Goal: Transaction & Acquisition: Purchase product/service

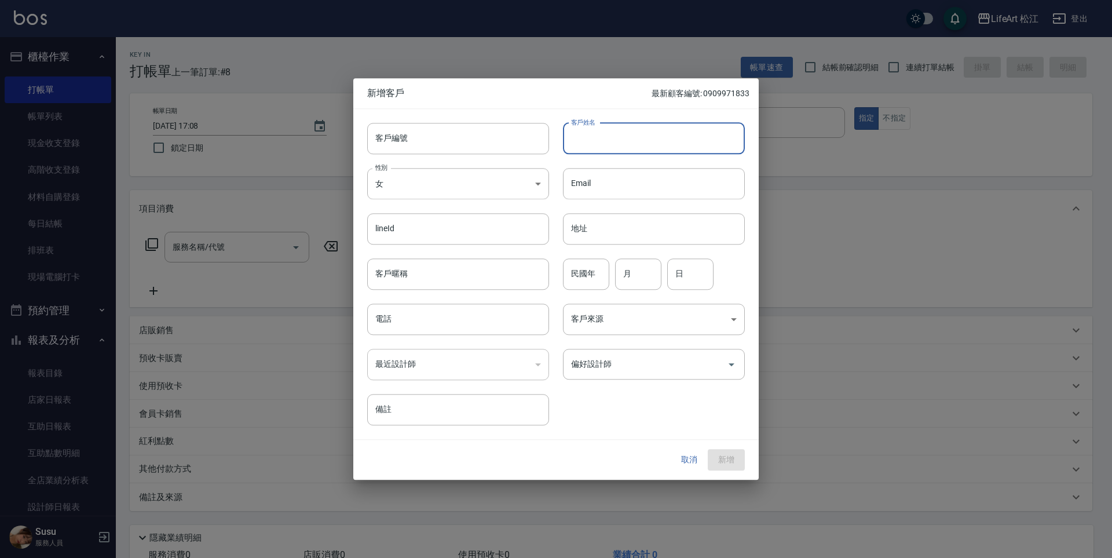
click at [696, 456] on button "取消" at bounding box center [689, 459] width 37 height 21
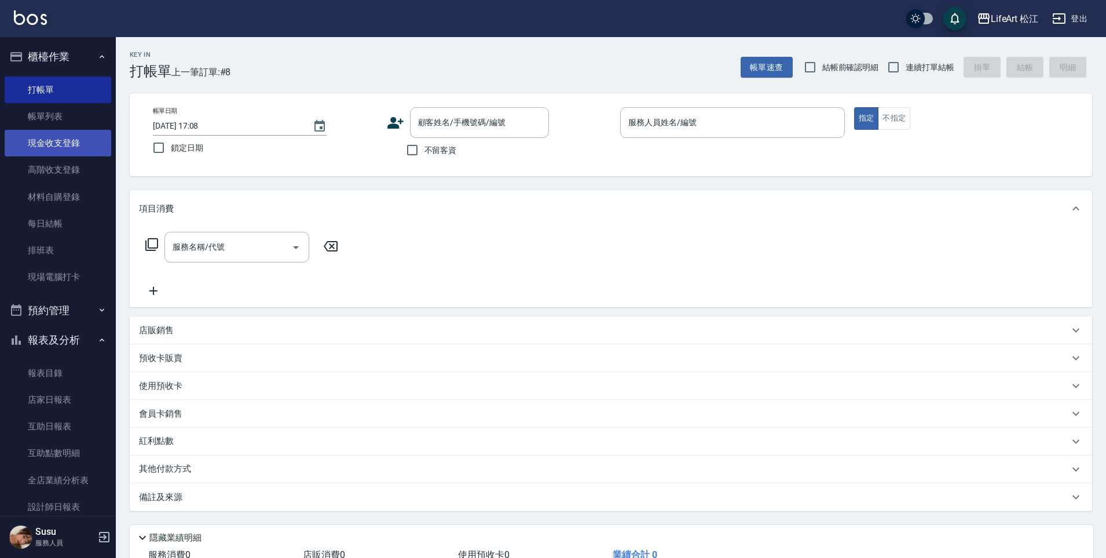
click at [75, 148] on link "現金收支登錄" at bounding box center [58, 143] width 107 height 27
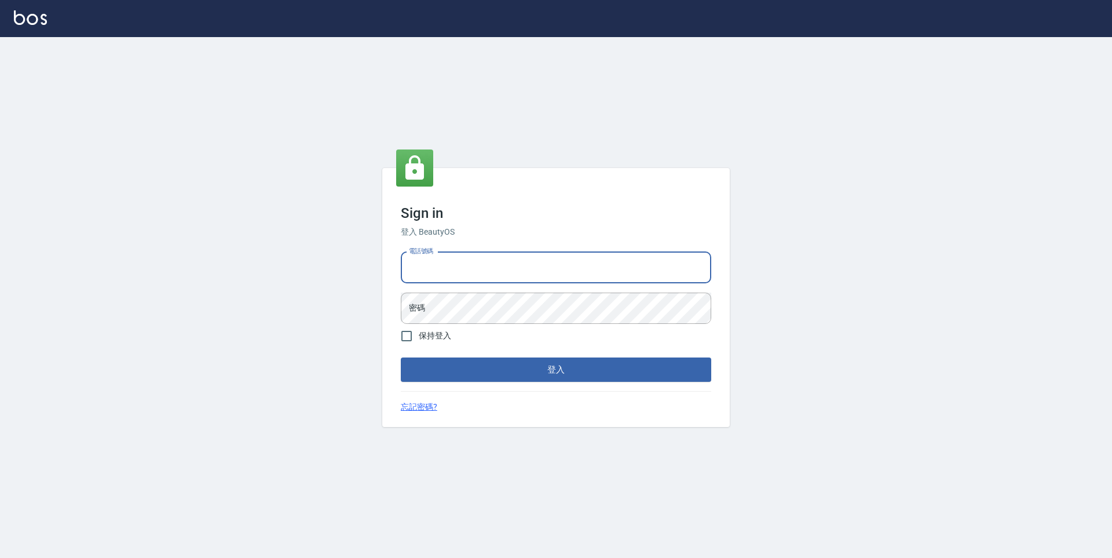
drag, startPoint x: 474, startPoint y: 263, endPoint x: 478, endPoint y: 279, distance: 15.8
click at [474, 263] on input "電話號碼" at bounding box center [556, 267] width 310 height 31
type input "0932038180"
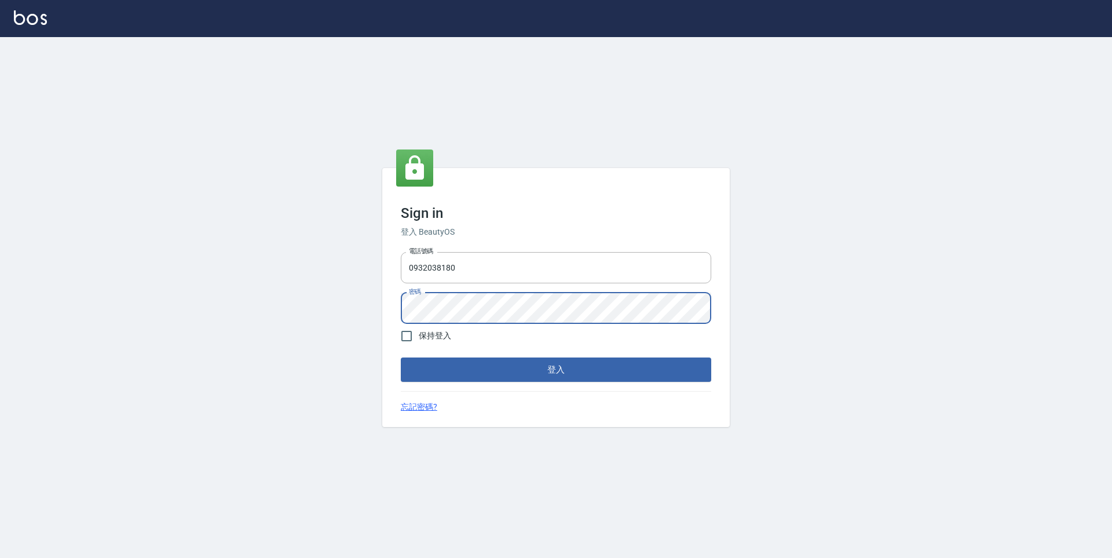
click at [401, 357] on button "登入" at bounding box center [556, 369] width 310 height 24
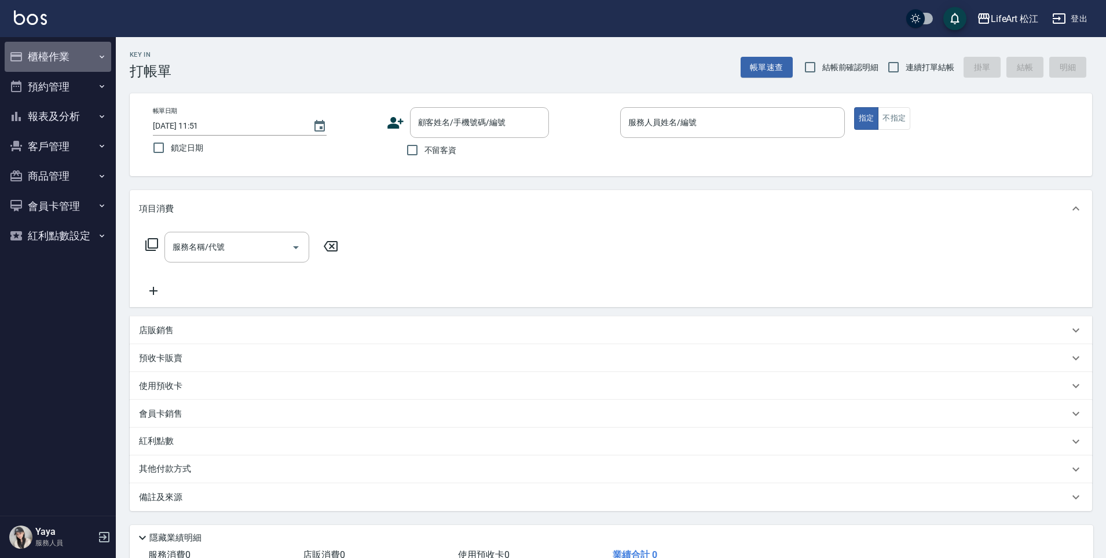
click at [69, 57] on button "櫃檯作業" at bounding box center [58, 57] width 107 height 30
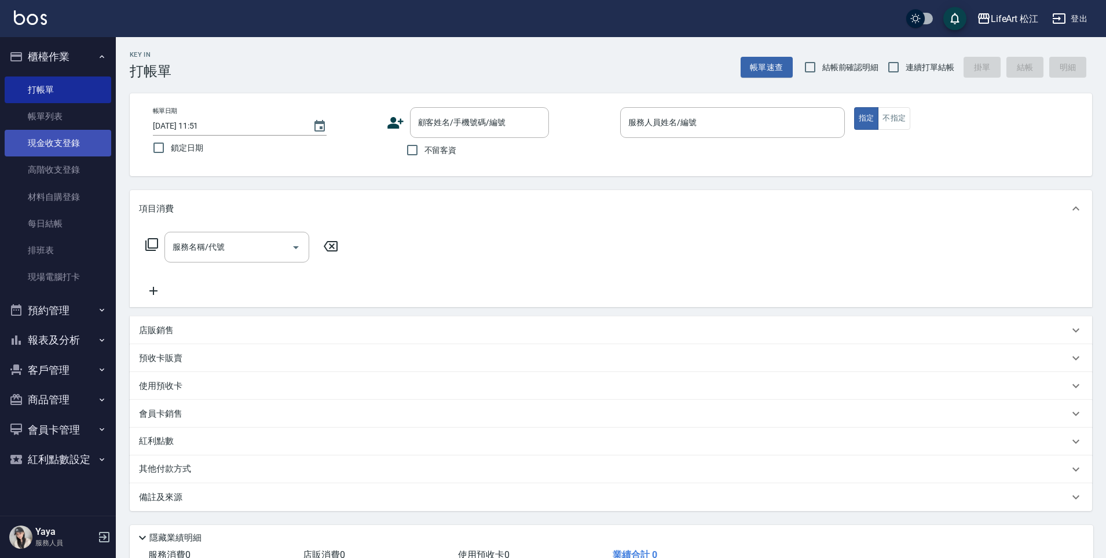
click at [79, 142] on link "現金收支登錄" at bounding box center [58, 143] width 107 height 27
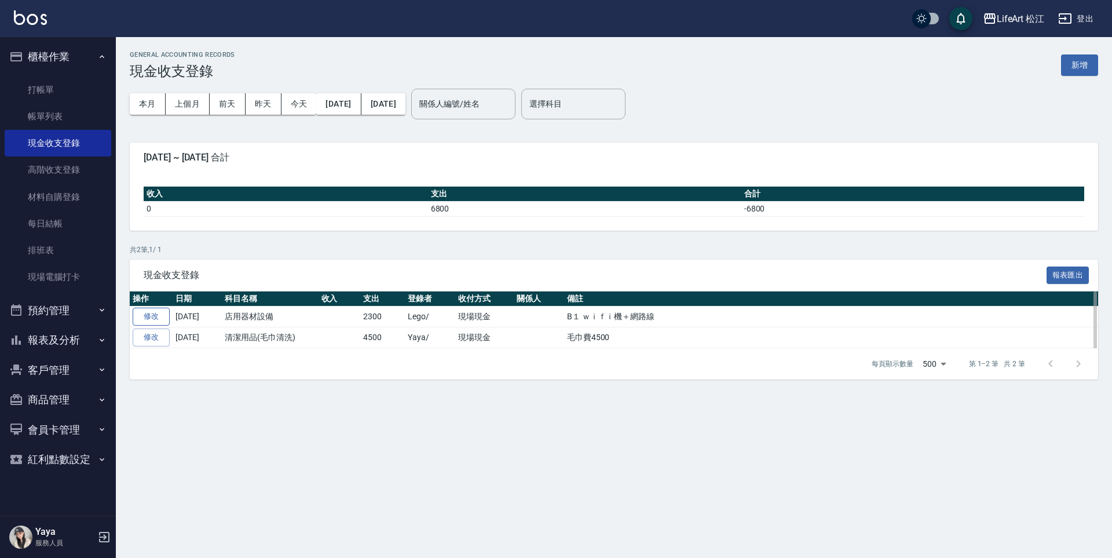
click at [156, 325] on link "修改" at bounding box center [151, 316] width 37 height 18
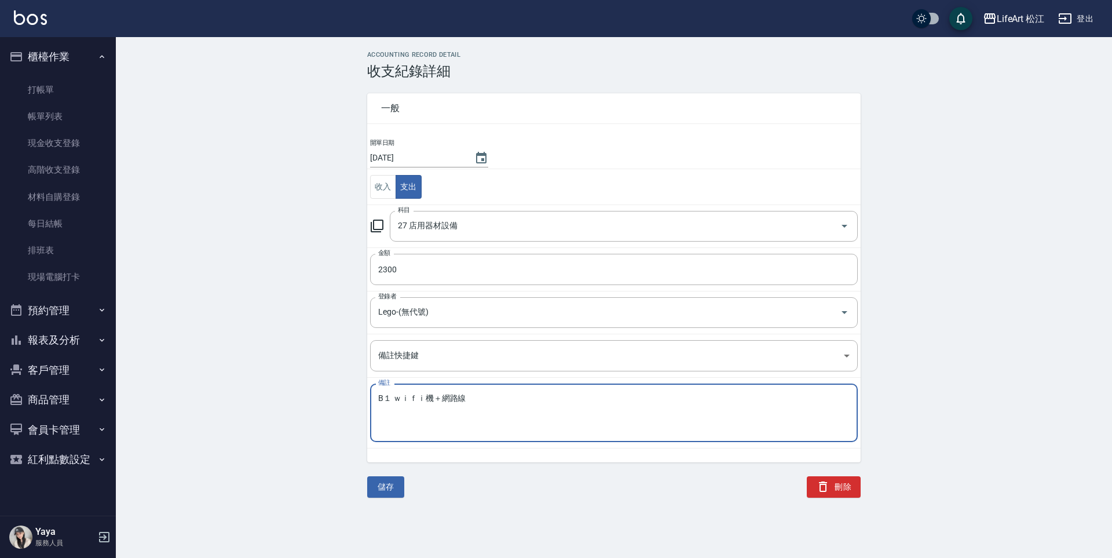
drag, startPoint x: 487, startPoint y: 398, endPoint x: 362, endPoint y: 396, distance: 125.1
click at [362, 396] on div "一般 開單日期 2025/10/07 收入 支出 科目 27 店用器材設備 科目 金額 2300 金額 登錄者 Lego-(無代號) 登錄者 備註快捷鍵 ​ …" at bounding box center [606, 270] width 507 height 383
type textarea "Ｂ"
type textarea "b"
type textarea "n"
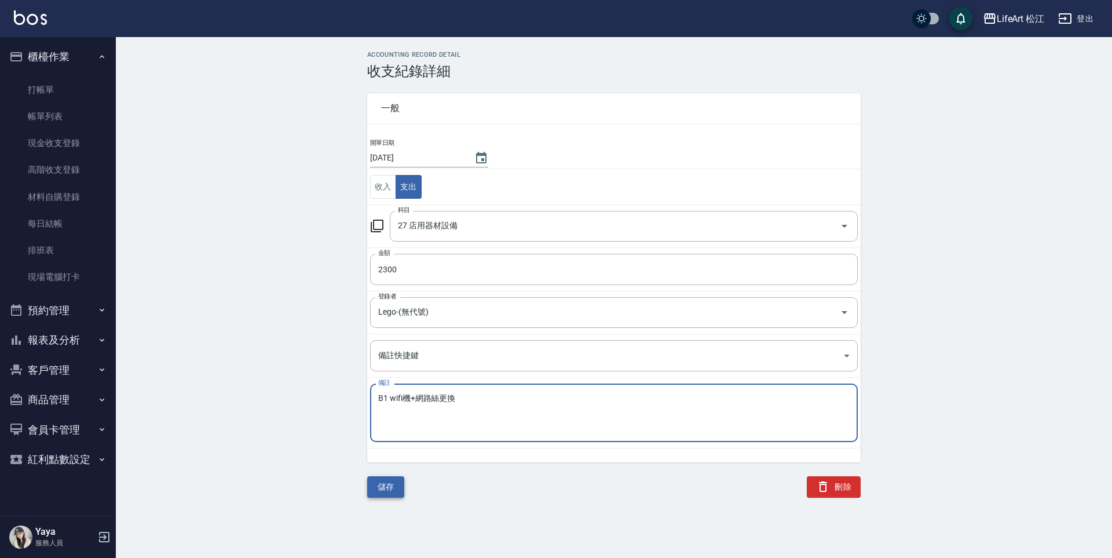
type textarea "B1 wifi機+網路絲更換"
click at [401, 480] on button "儲存" at bounding box center [385, 486] width 37 height 21
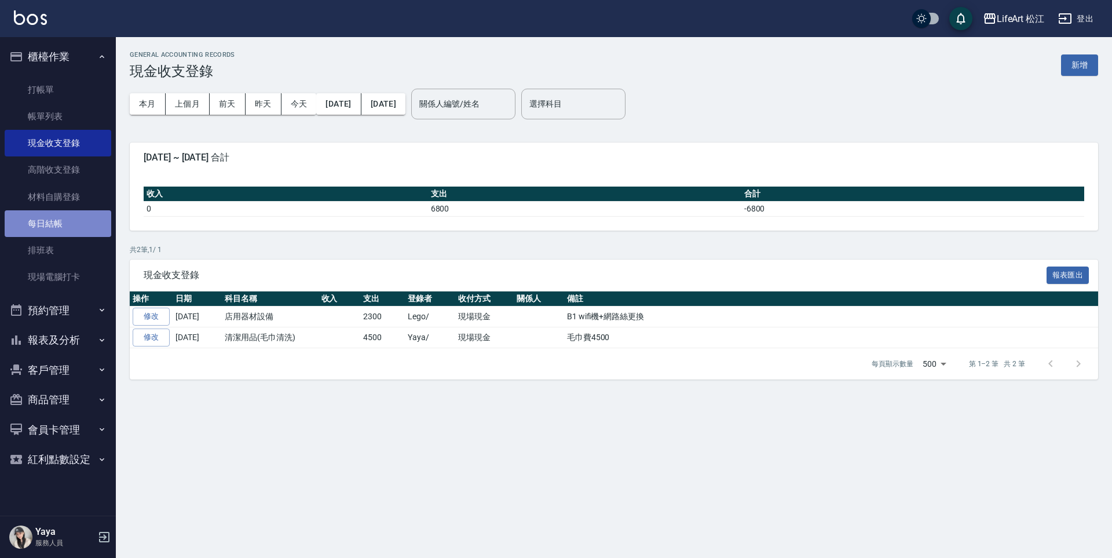
click at [71, 221] on link "每日結帳" at bounding box center [58, 223] width 107 height 27
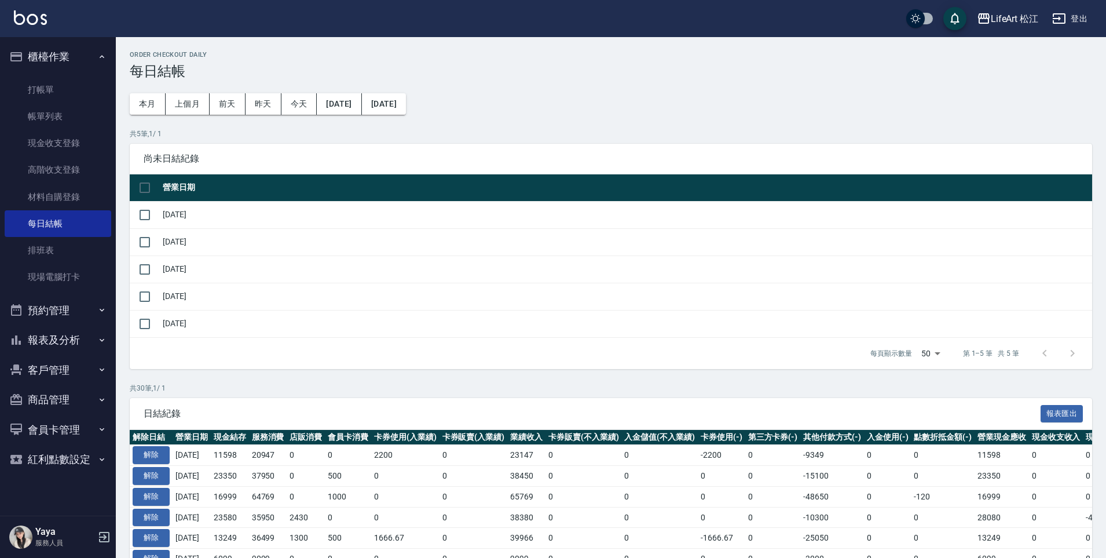
click at [56, 53] on button "櫃檯作業" at bounding box center [58, 57] width 107 height 30
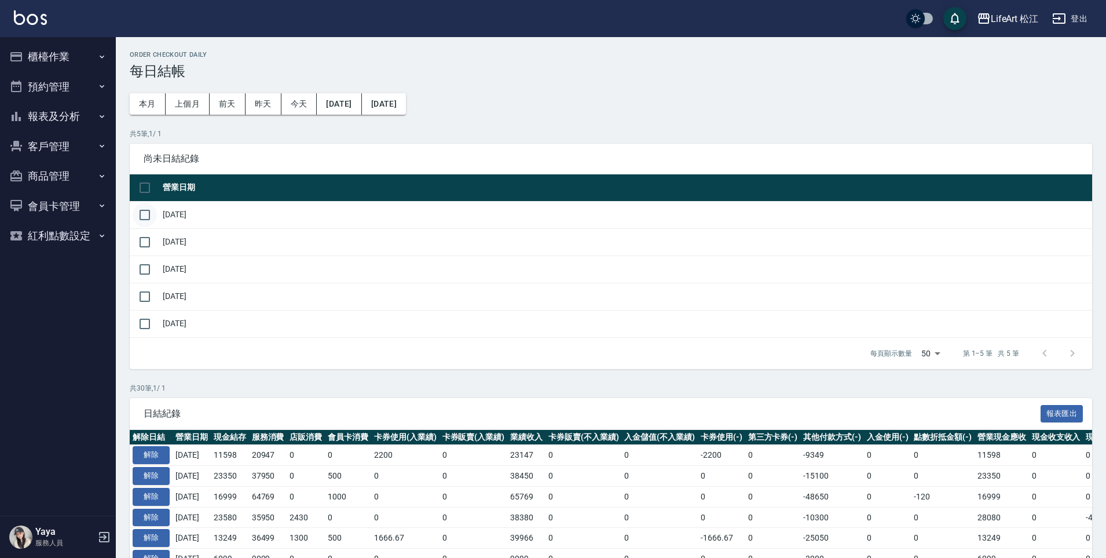
click at [145, 213] on input "checkbox" at bounding box center [145, 215] width 24 height 24
checkbox input "true"
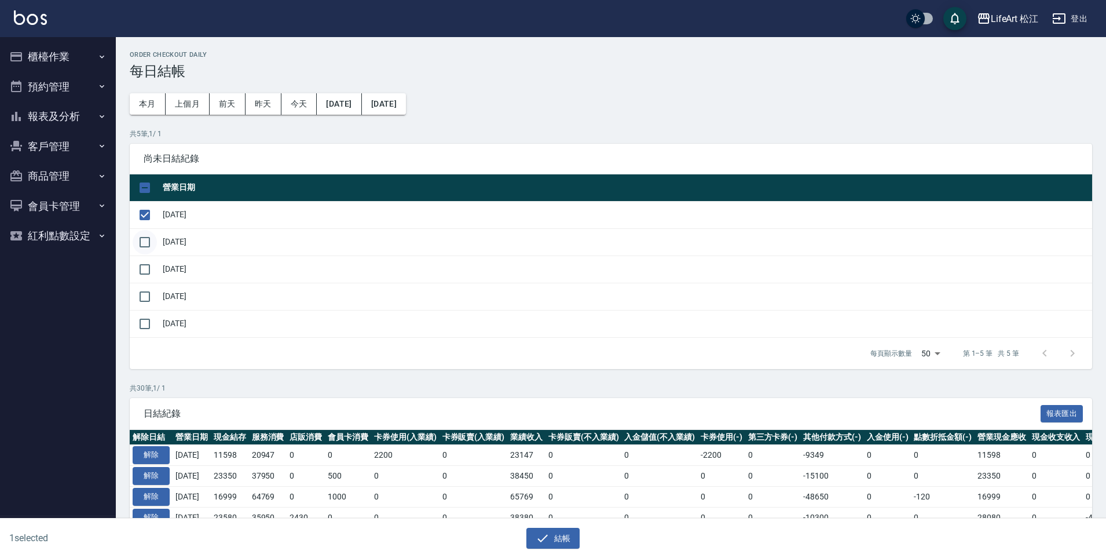
click at [148, 239] on input "checkbox" at bounding box center [145, 242] width 24 height 24
checkbox input "true"
click at [148, 270] on input "checkbox" at bounding box center [145, 269] width 24 height 24
checkbox input "true"
click at [565, 532] on button "結帳" at bounding box center [553, 538] width 54 height 21
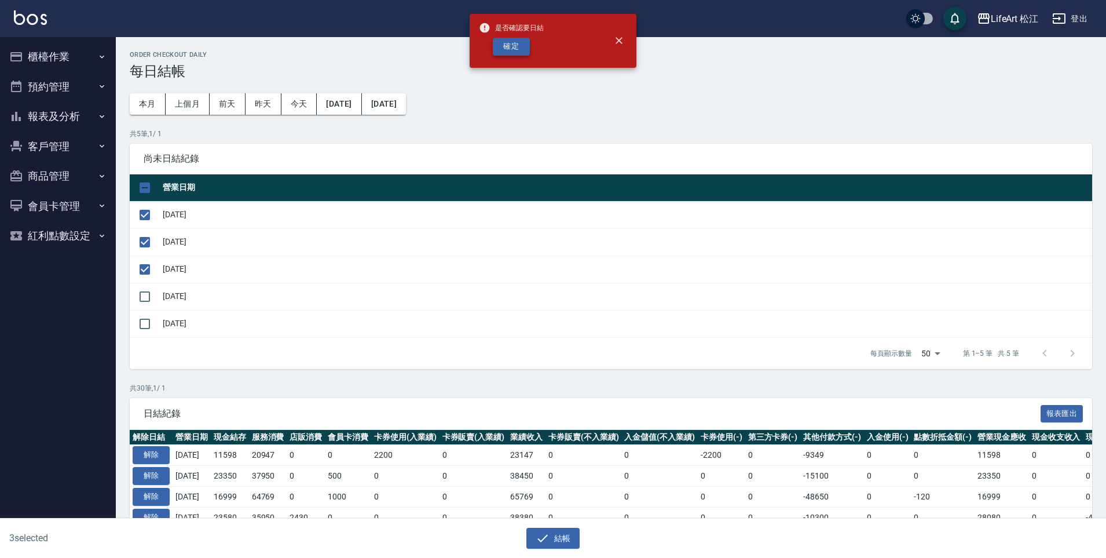
click at [511, 42] on button "確定" at bounding box center [511, 47] width 37 height 18
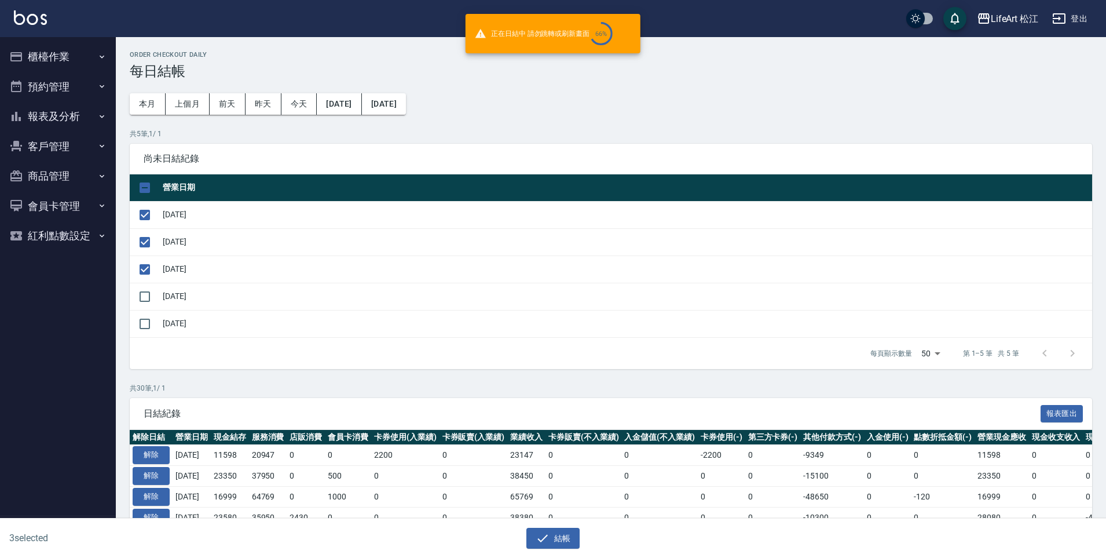
checkbox input "false"
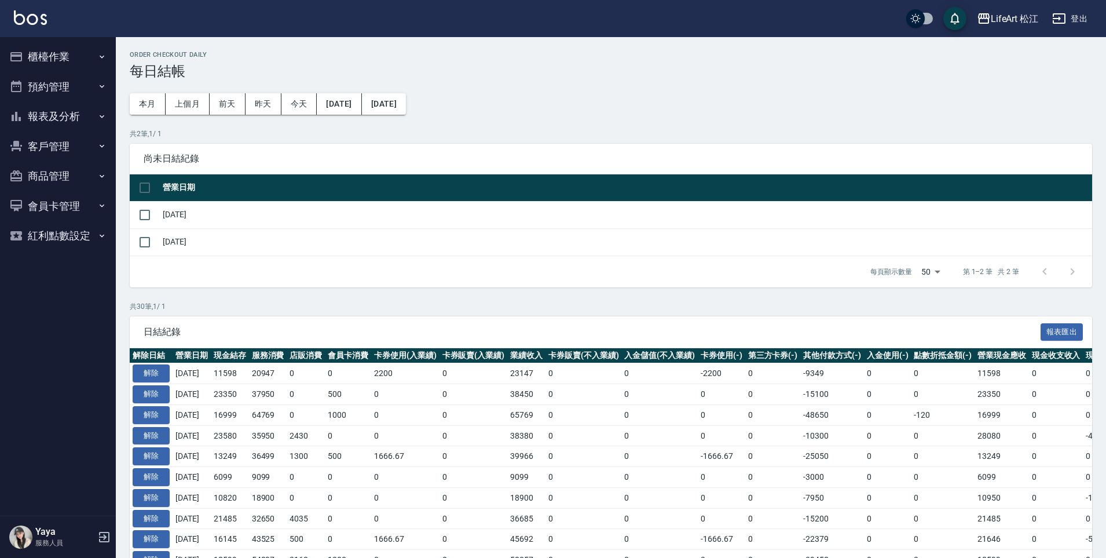
click at [63, 114] on button "報表及分析" at bounding box center [58, 116] width 107 height 30
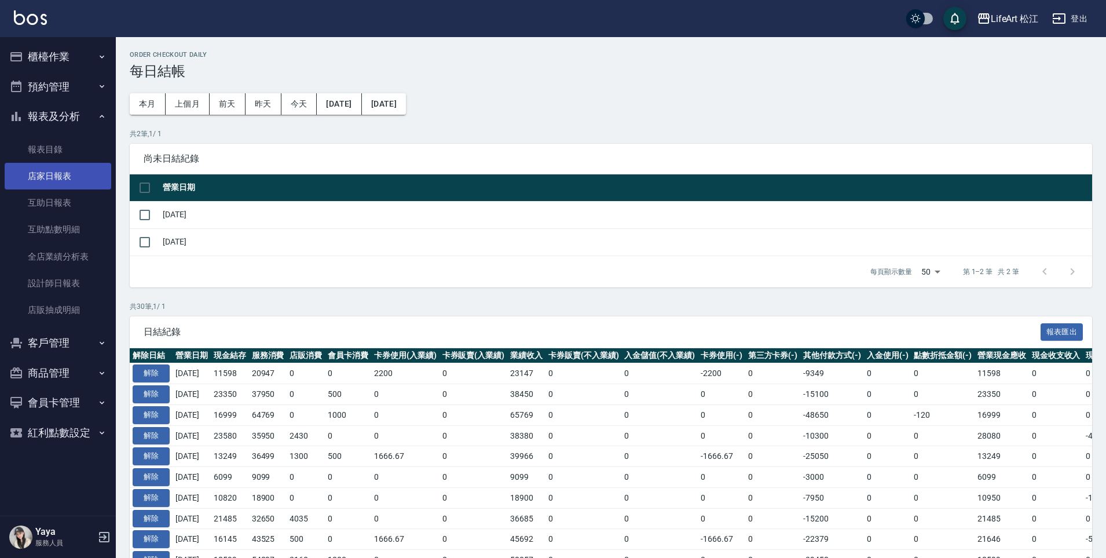
click at [84, 175] on link "店家日報表" at bounding box center [58, 176] width 107 height 27
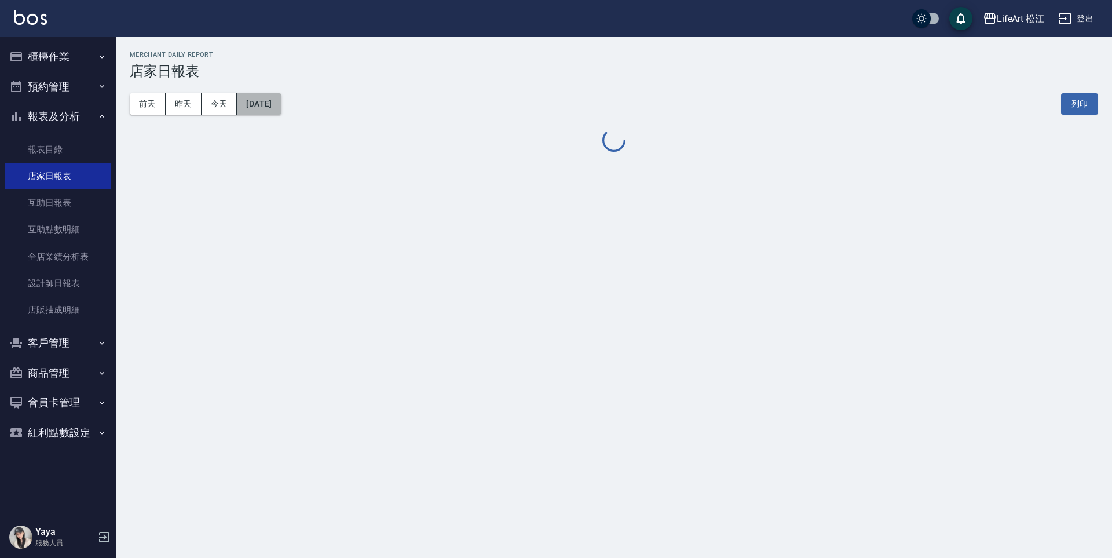
click at [281, 102] on button "[DATE]" at bounding box center [259, 103] width 44 height 21
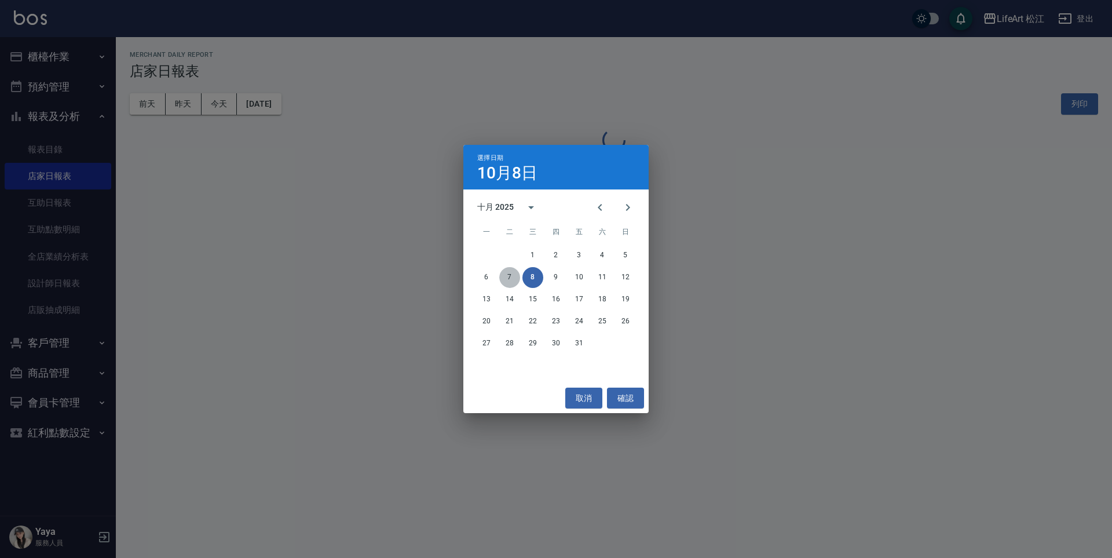
click at [507, 276] on button "7" at bounding box center [509, 277] width 21 height 21
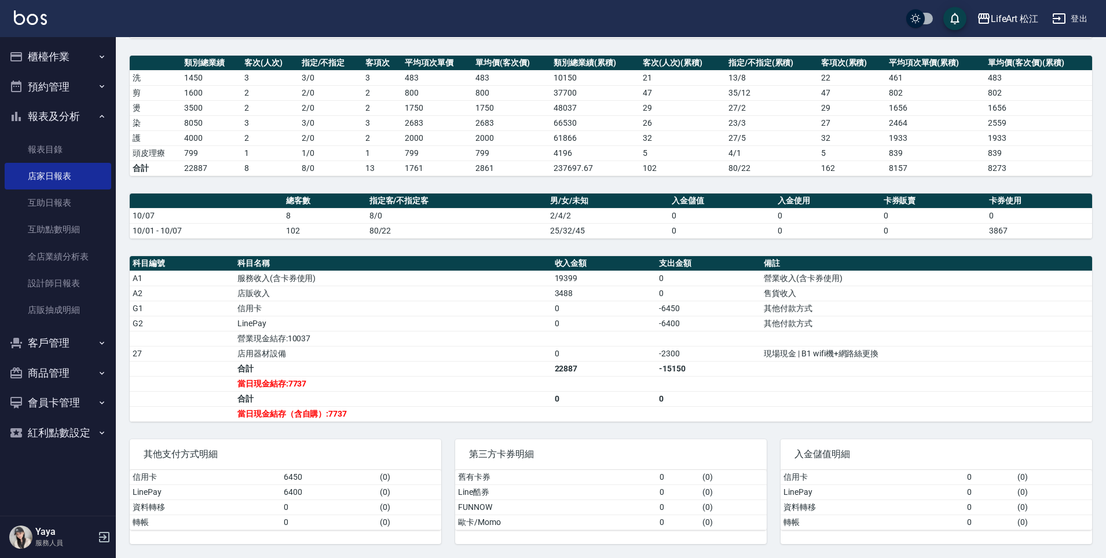
scroll to position [172, 0]
click at [65, 109] on button "報表及分析" at bounding box center [58, 116] width 107 height 30
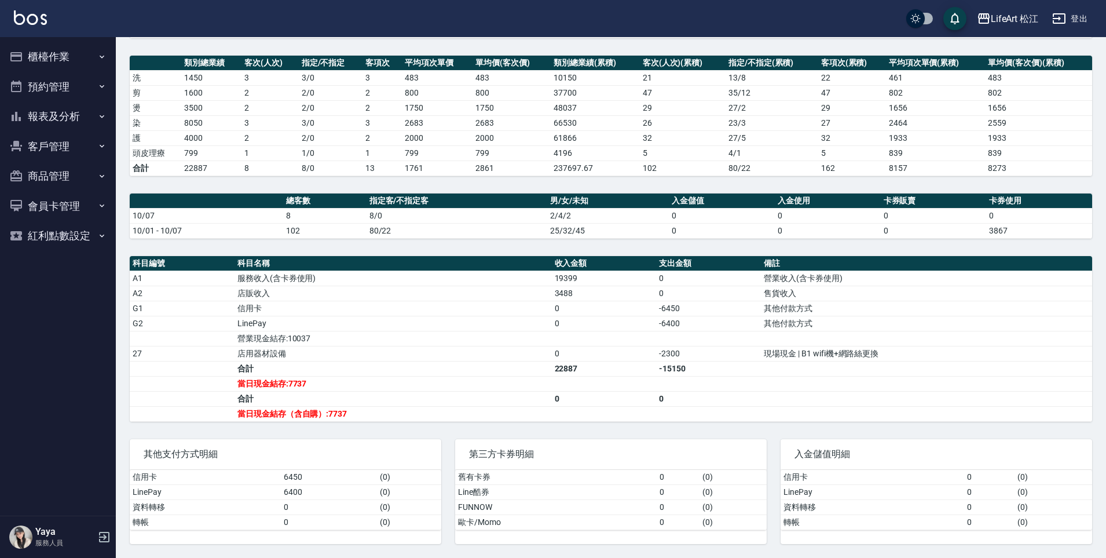
click at [63, 55] on button "櫃檯作業" at bounding box center [58, 57] width 107 height 30
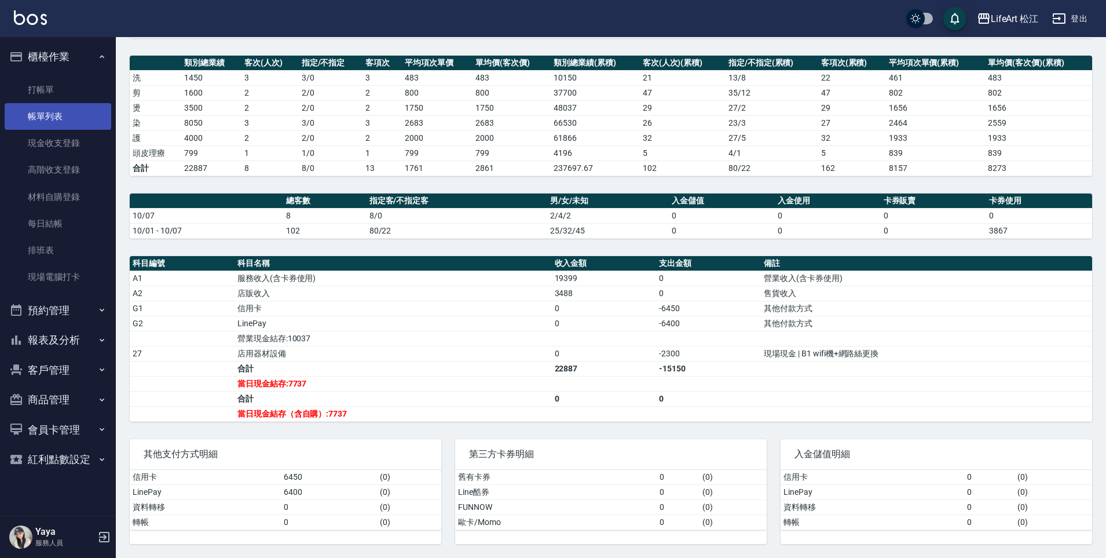
click at [80, 113] on link "帳單列表" at bounding box center [58, 116] width 107 height 27
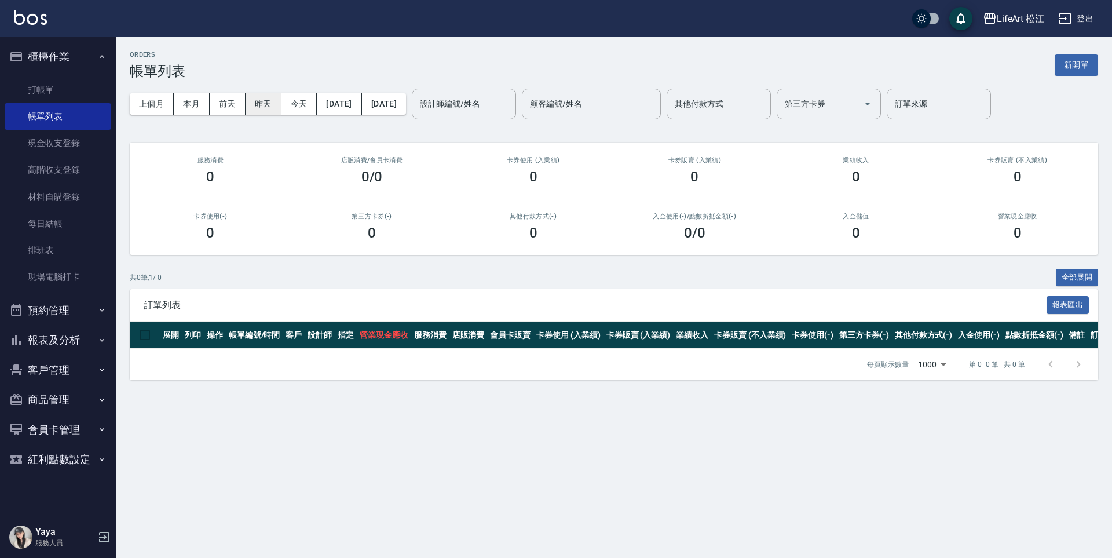
click at [262, 101] on button "昨天" at bounding box center [264, 103] width 36 height 21
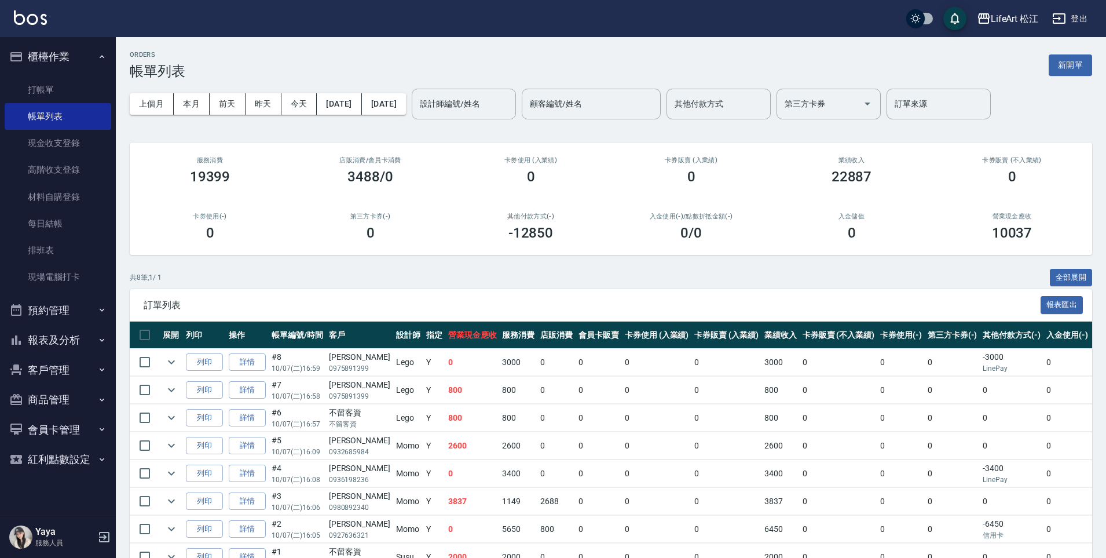
click at [396, 74] on div "ORDERS 帳單列表 新開單" at bounding box center [611, 65] width 962 height 28
click at [299, 106] on button "今天" at bounding box center [299, 103] width 36 height 21
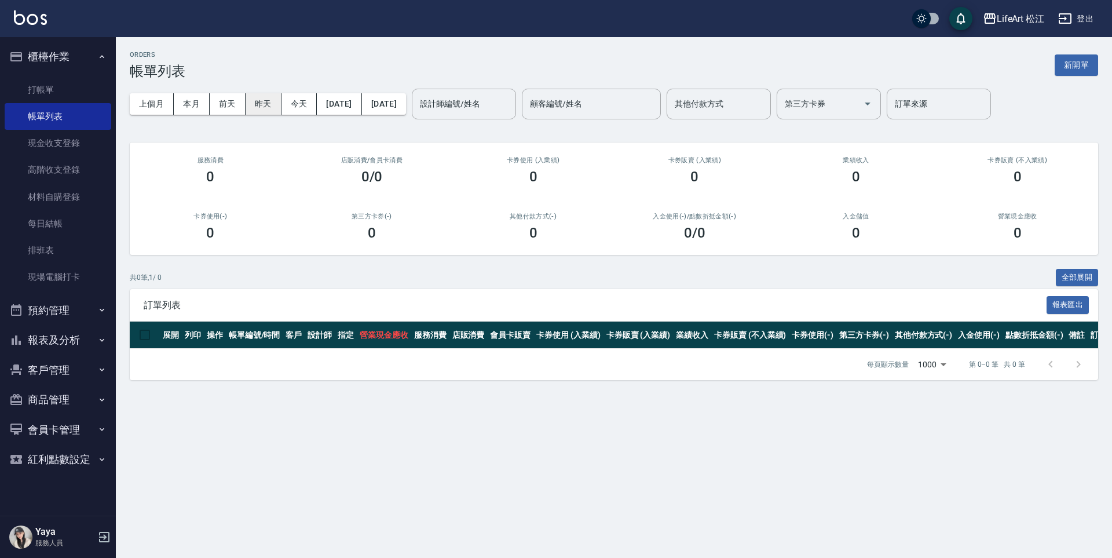
click at [269, 98] on button "昨天" at bounding box center [264, 103] width 36 height 21
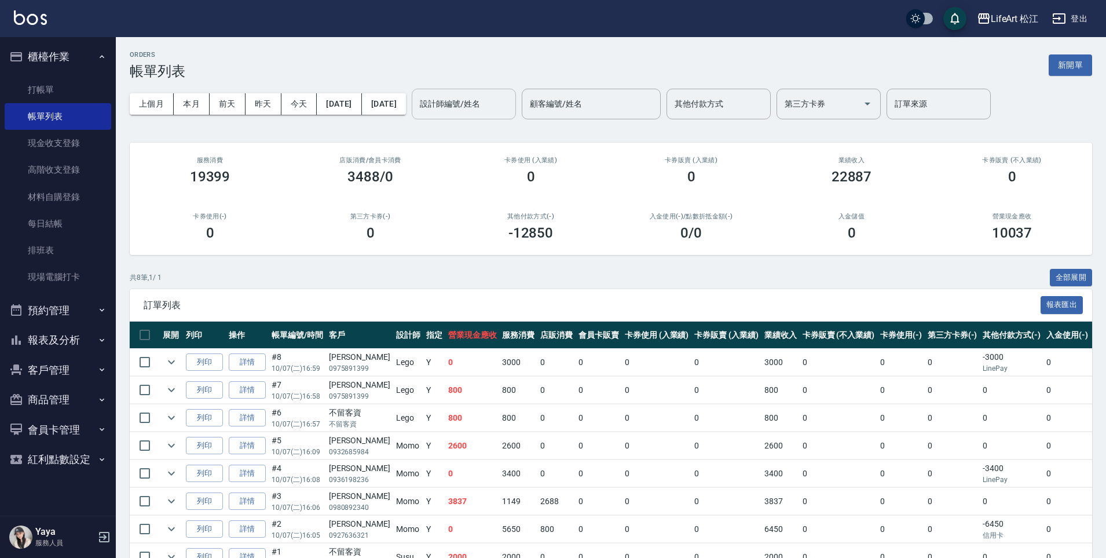
click at [484, 94] on div "設計師編號/姓名" at bounding box center [464, 104] width 104 height 31
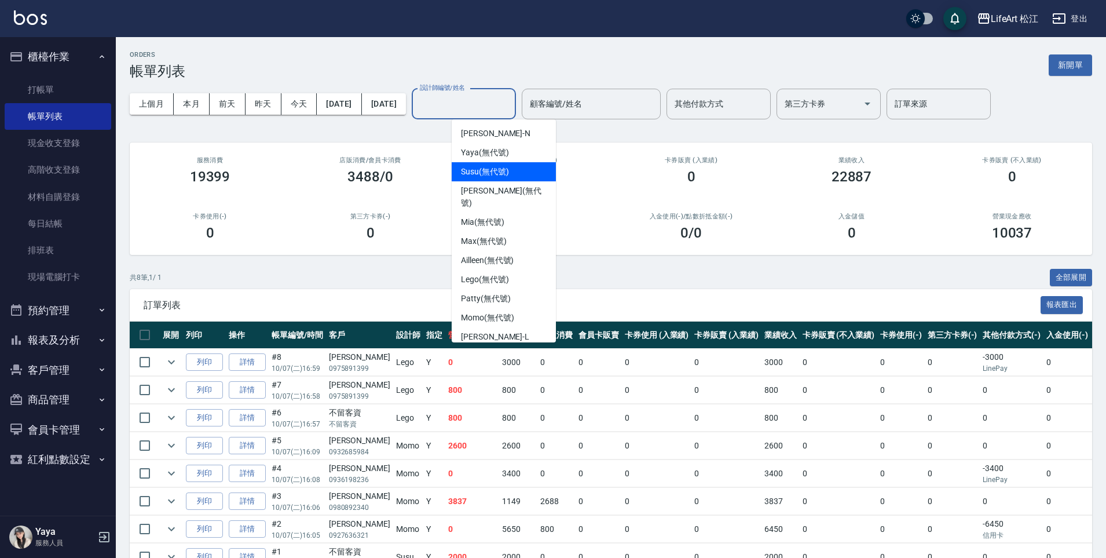
click at [522, 175] on div "Susu (無代號)" at bounding box center [504, 171] width 104 height 19
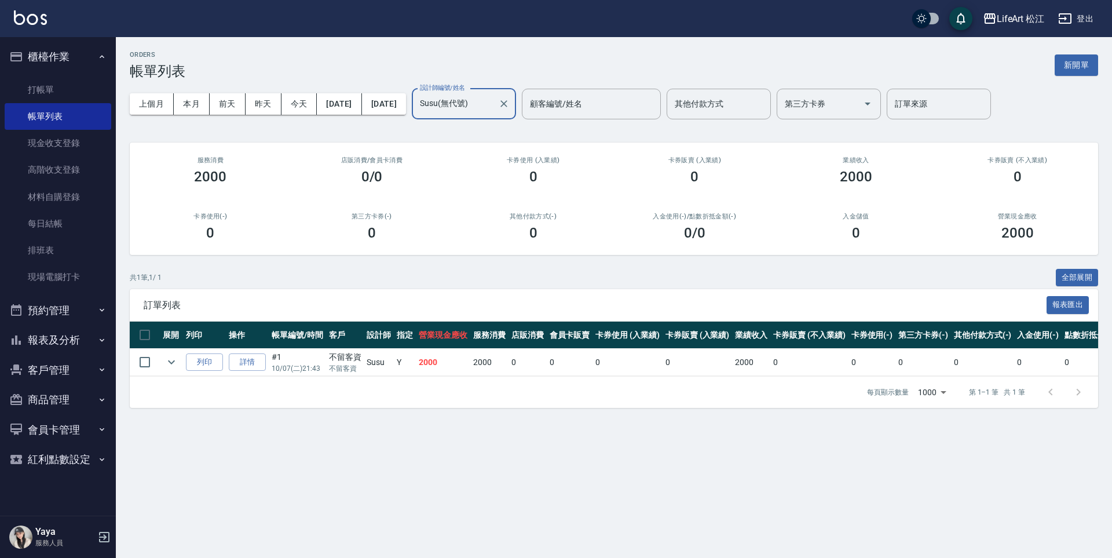
click at [493, 100] on input "Susu(無代號)" at bounding box center [455, 104] width 76 height 20
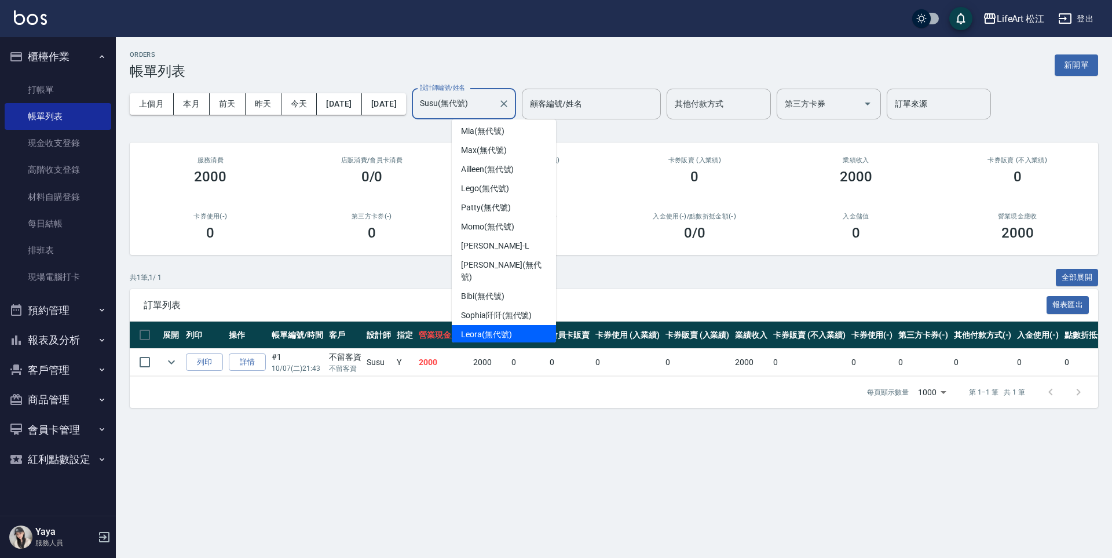
scroll to position [92, 0]
click at [495, 289] on span "Bibi (無代號)" at bounding box center [482, 295] width 43 height 12
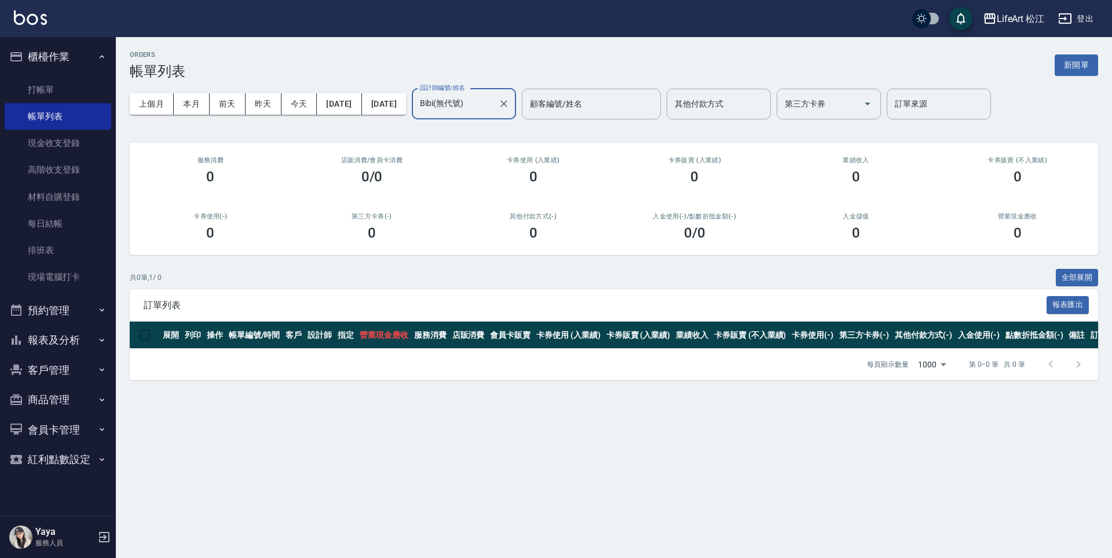
click at [493, 101] on input "Bibi(無代號)" at bounding box center [455, 104] width 76 height 20
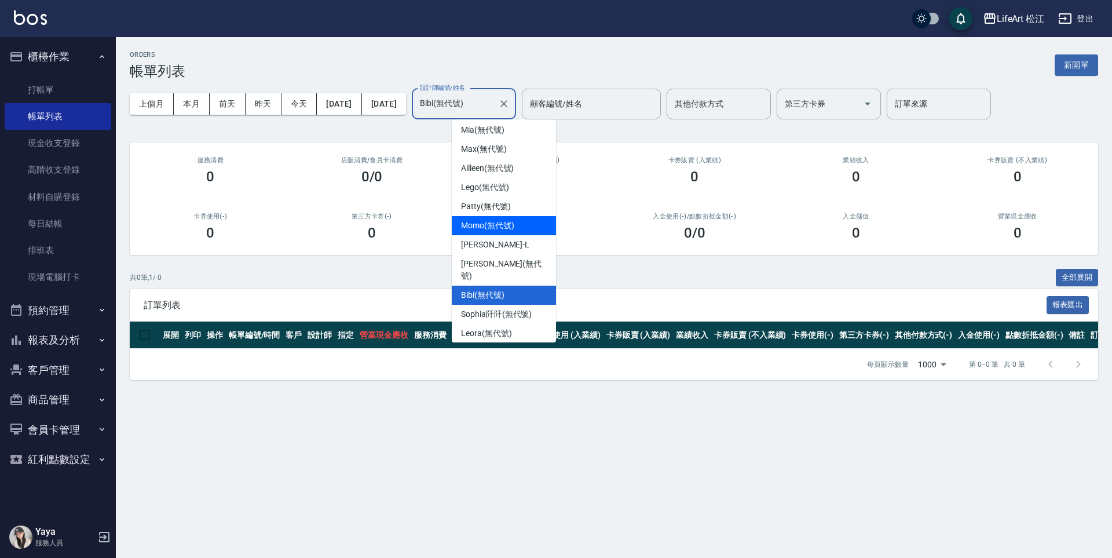
click at [507, 219] on span "Momo (無代號)" at bounding box center [487, 225] width 53 height 12
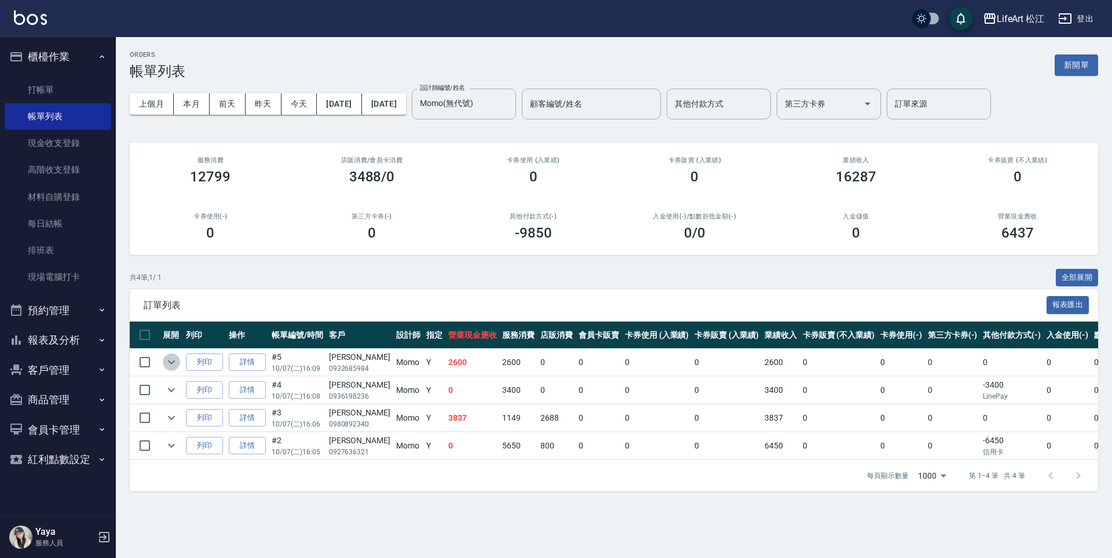
click at [175, 363] on icon "expand row" at bounding box center [171, 362] width 14 height 14
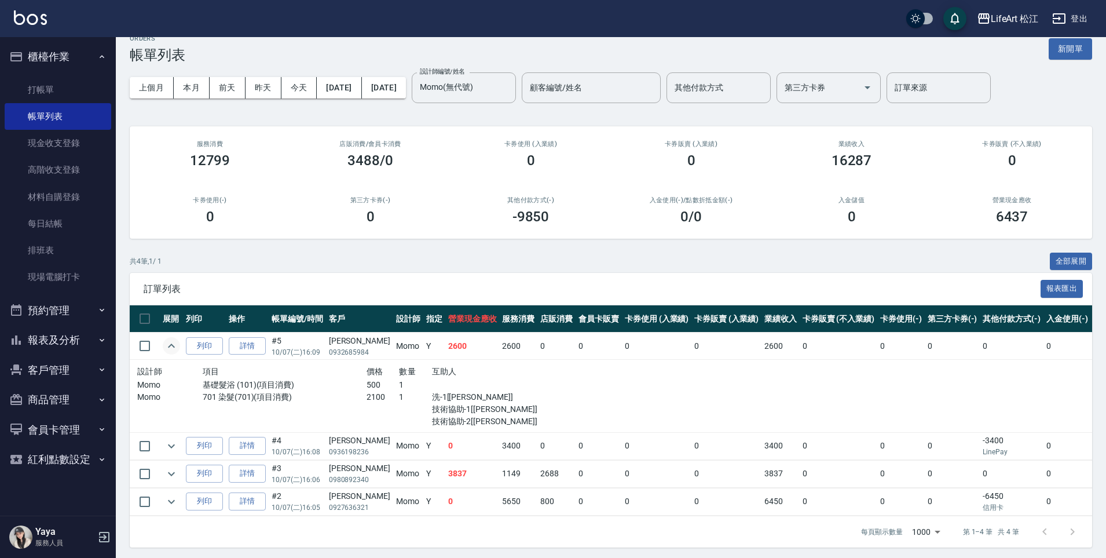
scroll to position [28, 0]
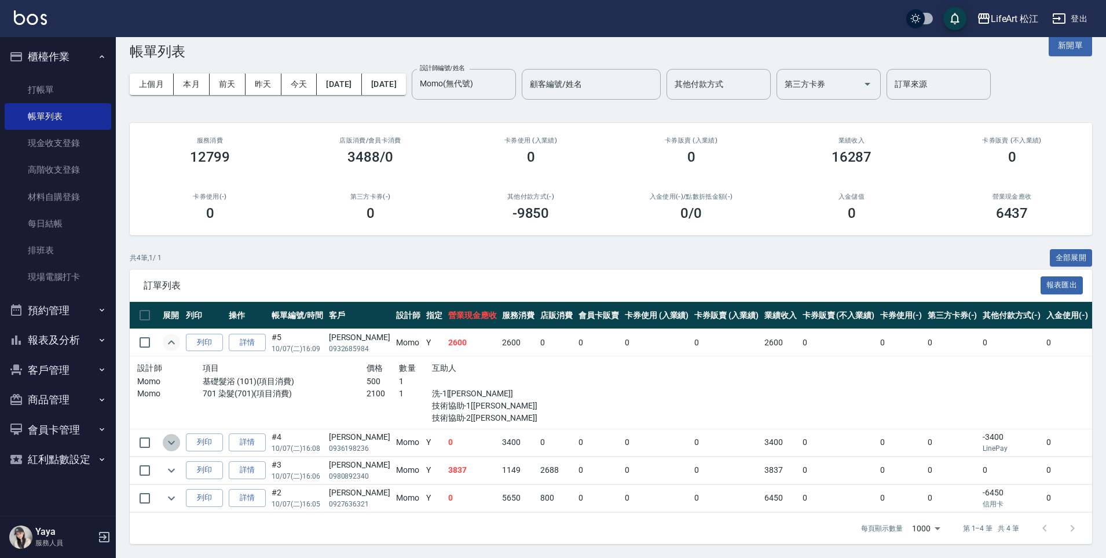
click at [167, 435] on icon "expand row" at bounding box center [171, 442] width 14 height 14
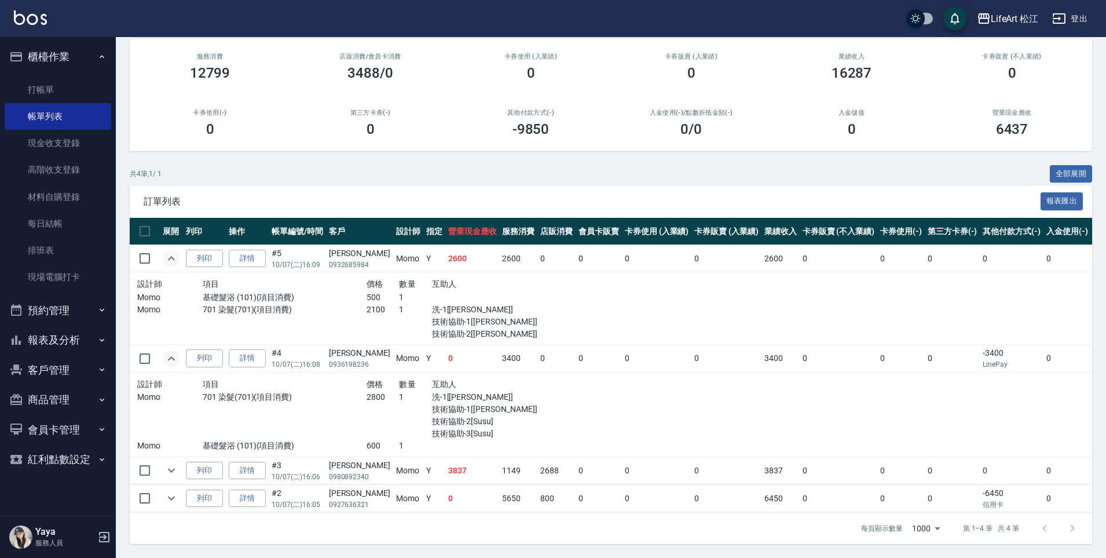
scroll to position [112, 0]
click at [172, 465] on icon "expand row" at bounding box center [171, 470] width 14 height 14
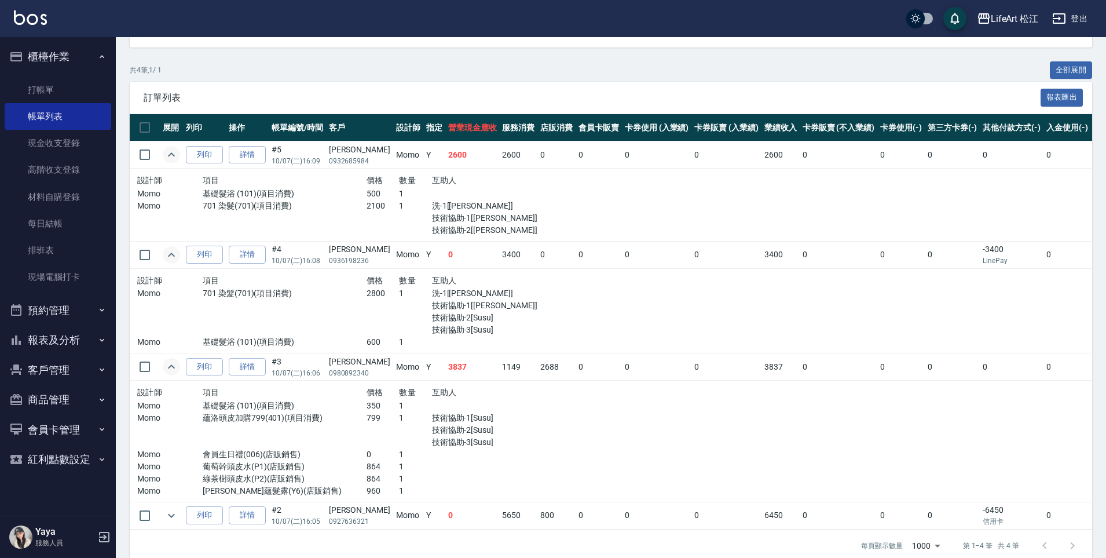
scroll to position [233, 0]
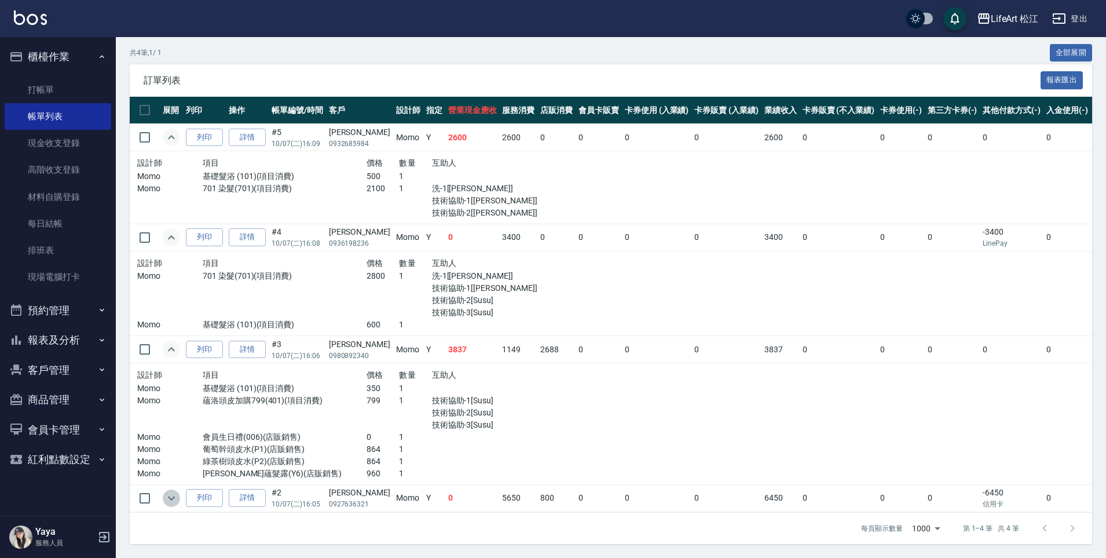
click at [172, 496] on icon "expand row" at bounding box center [171, 498] width 7 height 4
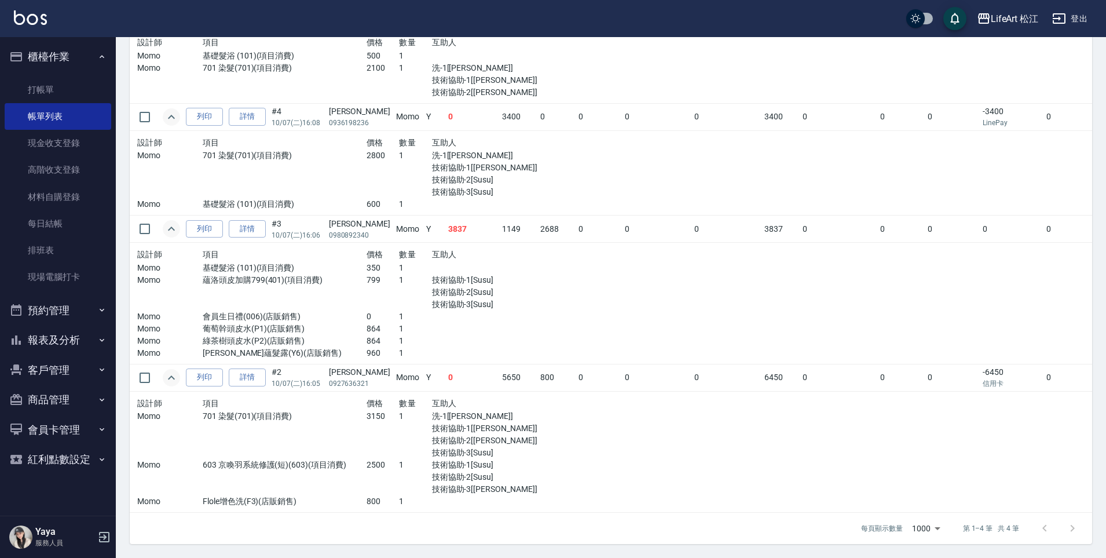
scroll to position [0, 0]
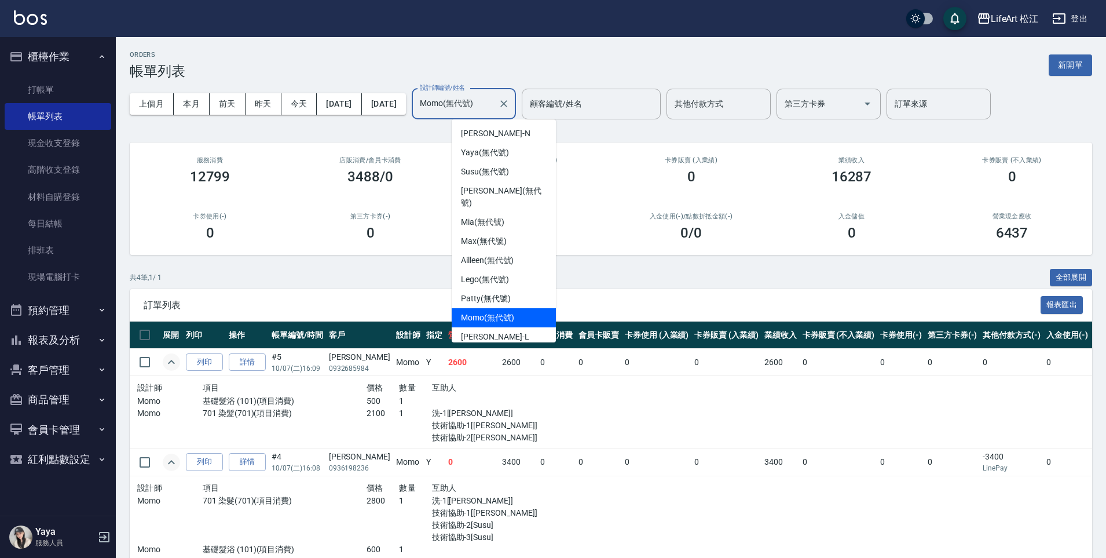
click at [469, 111] on input "Momo(無代號)" at bounding box center [455, 104] width 76 height 20
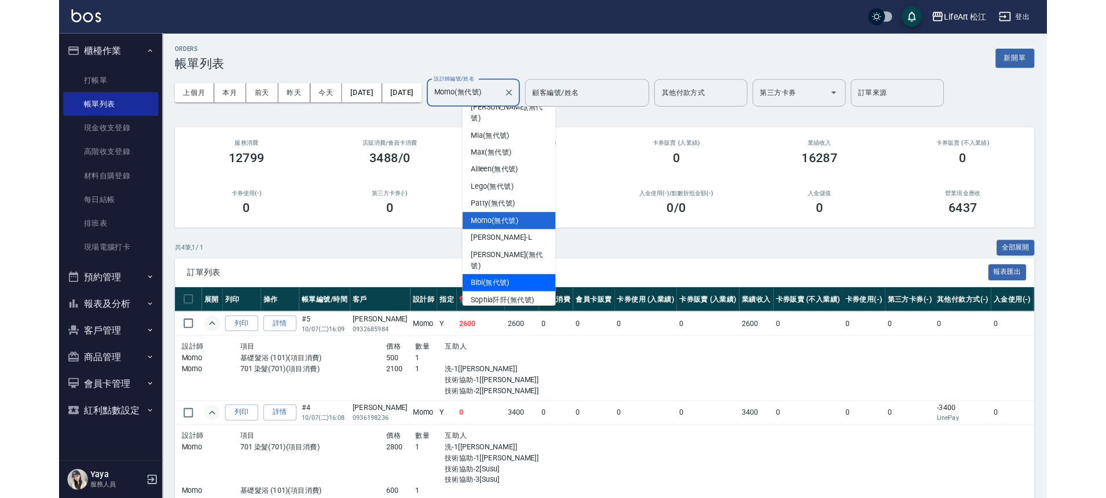
scroll to position [74, 0]
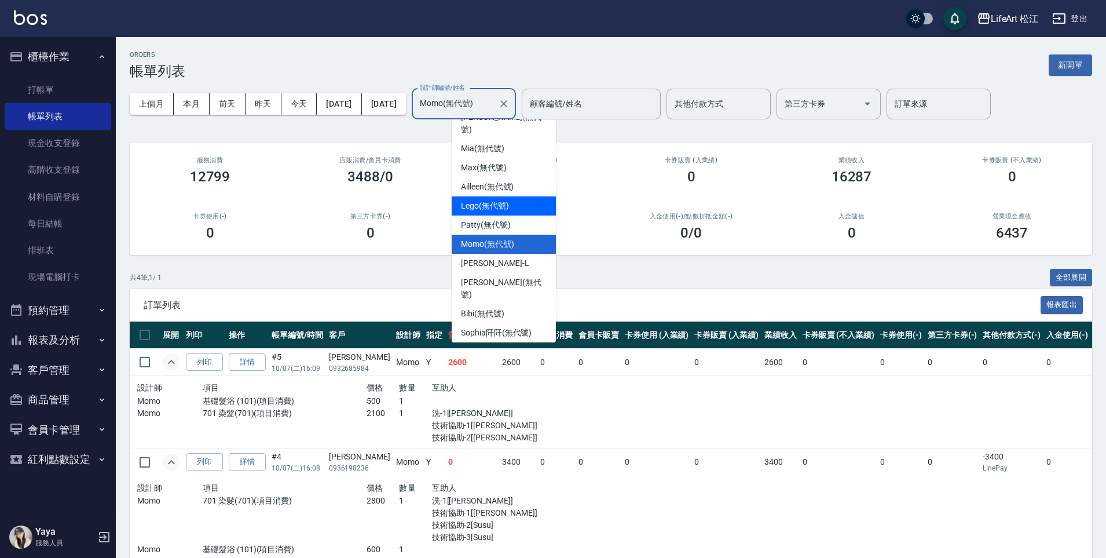
click at [511, 196] on div "Lego (無代號)" at bounding box center [504, 205] width 104 height 19
type input "Lego(無代號)"
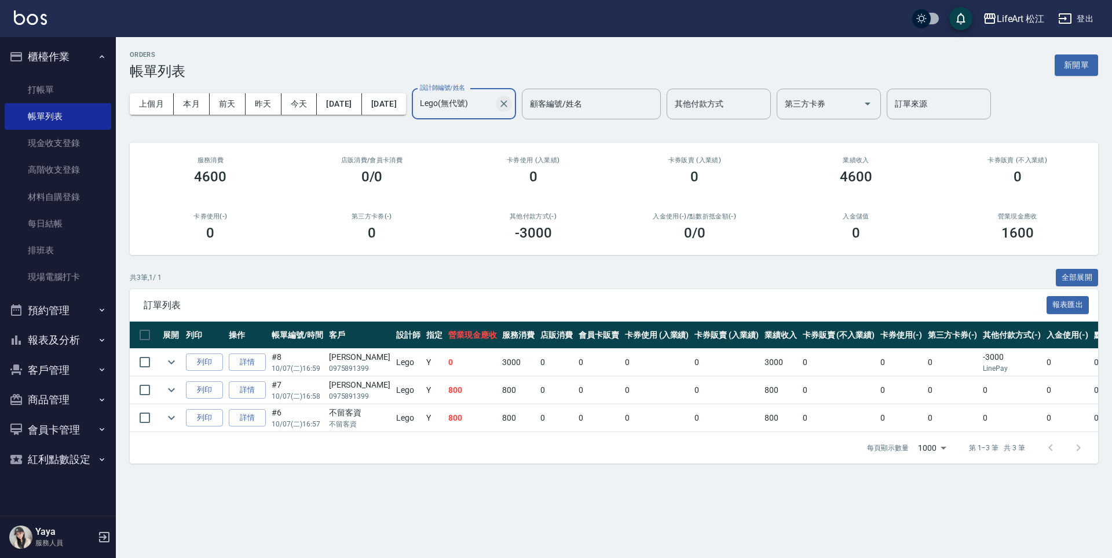
click at [510, 104] on icon "Clear" at bounding box center [504, 104] width 12 height 12
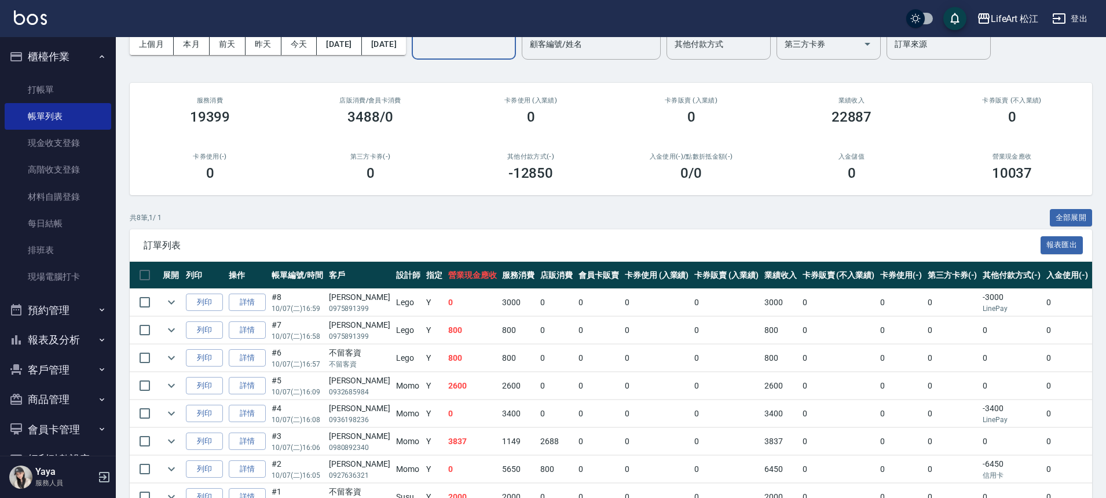
scroll to position [0, 0]
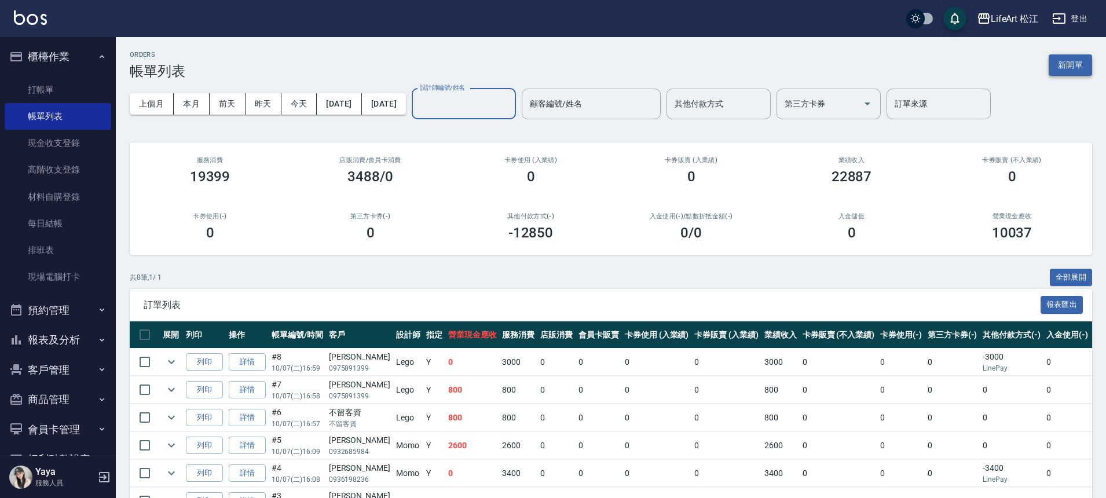
click at [1083, 68] on button "新開單" at bounding box center [1070, 64] width 43 height 21
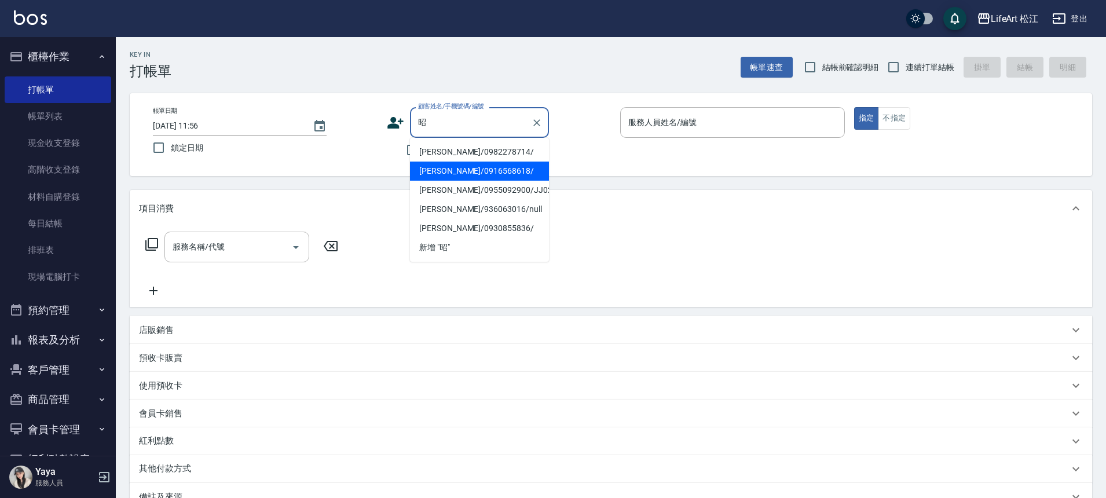
click at [462, 168] on li "[PERSON_NAME]/0916568618/" at bounding box center [479, 171] width 139 height 19
type input "[PERSON_NAME]/0916568618/"
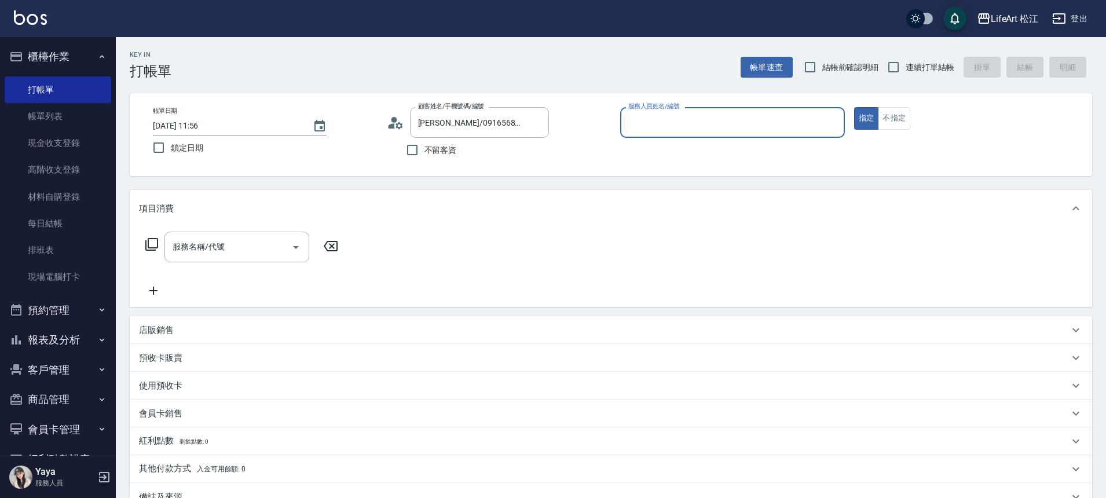
click at [643, 130] on input "服務人員姓名/編號" at bounding box center [732, 122] width 214 height 20
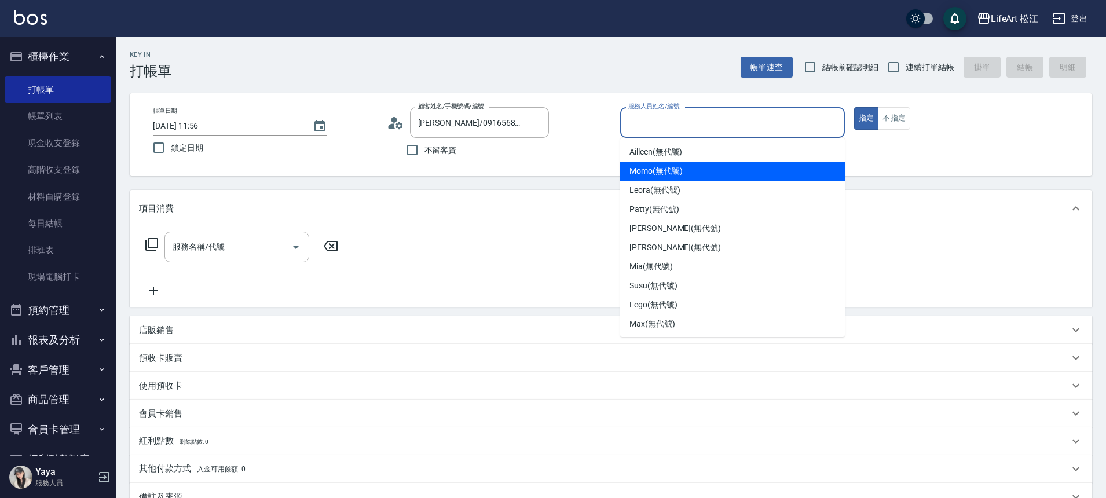
click at [652, 174] on span "Momo (無代號)" at bounding box center [655, 171] width 53 height 12
type input "Momo(無代號)"
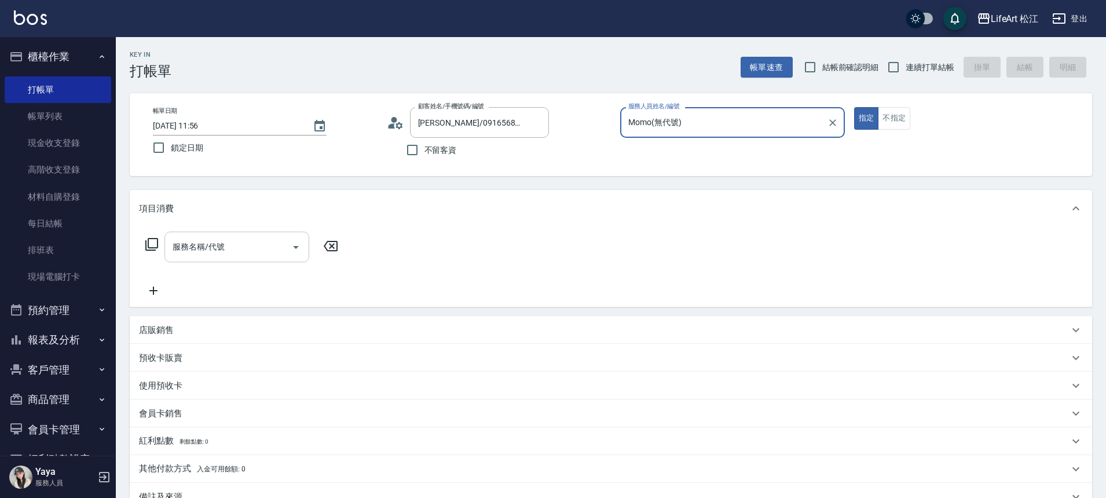
click at [258, 244] on input "服務名稱/代號" at bounding box center [228, 247] width 117 height 20
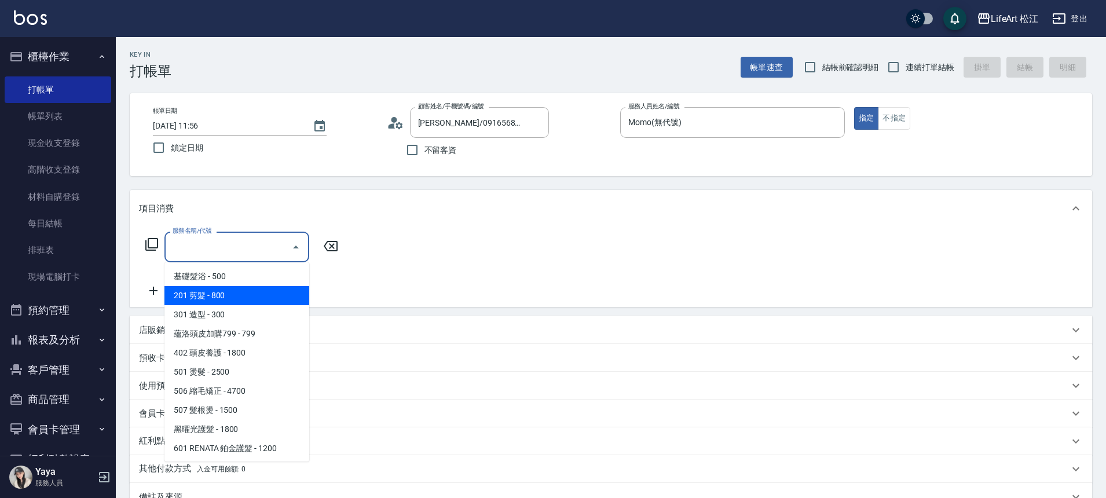
click at [242, 298] on span "201 剪髮 - 800" at bounding box center [236, 295] width 145 height 19
type input "201 剪髮(201)"
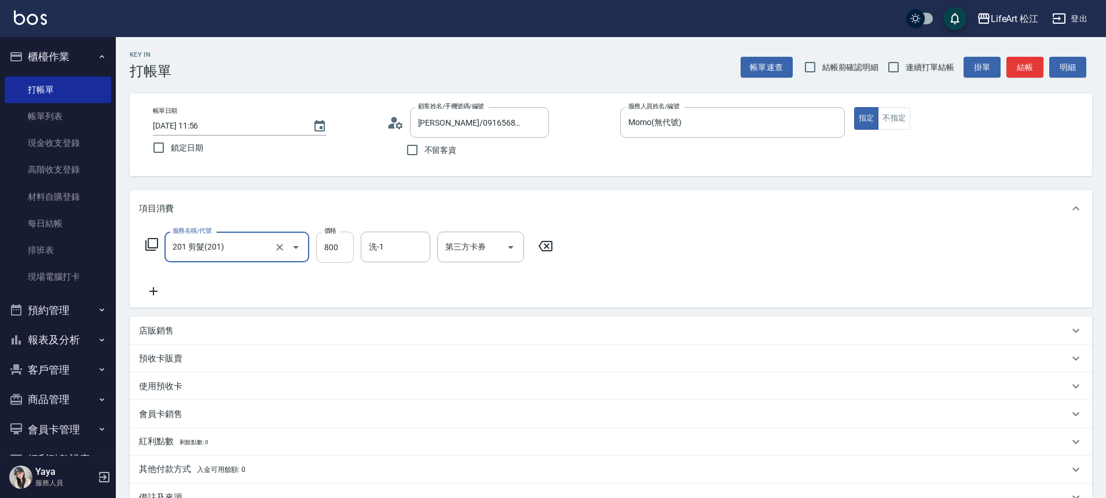
click at [333, 251] on input "800" at bounding box center [335, 247] width 38 height 31
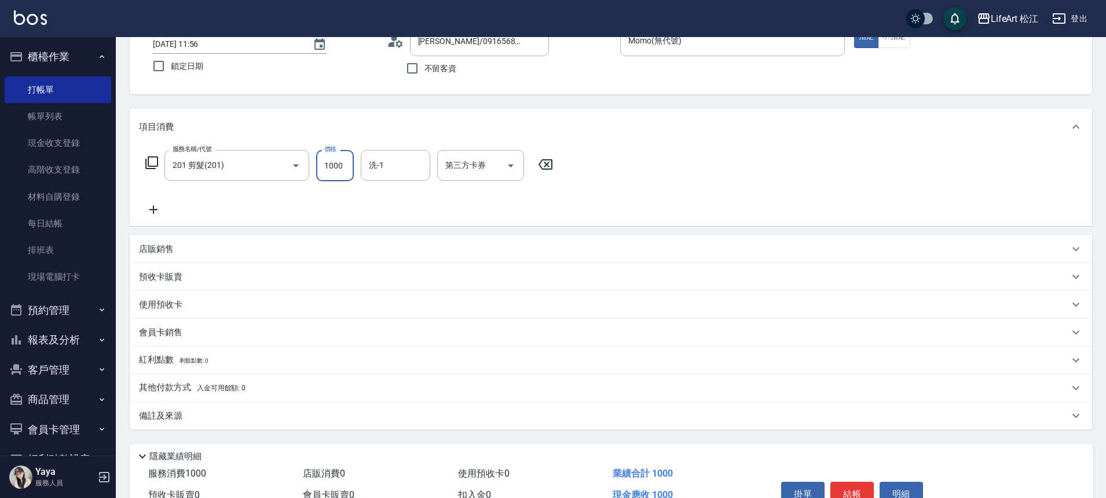
scroll to position [144, 0]
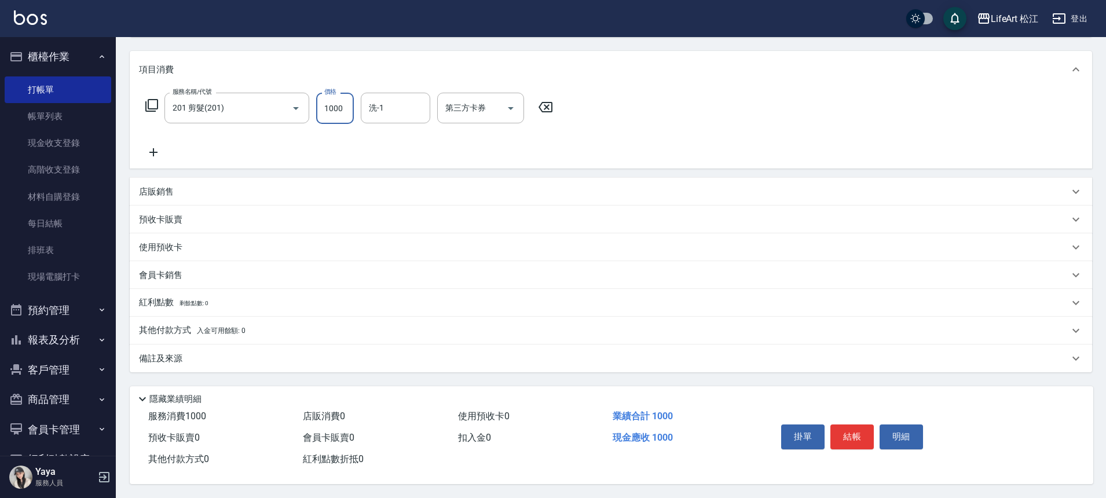
type input "1000"
click at [290, 353] on div "備註及來源" at bounding box center [604, 359] width 930 height 12
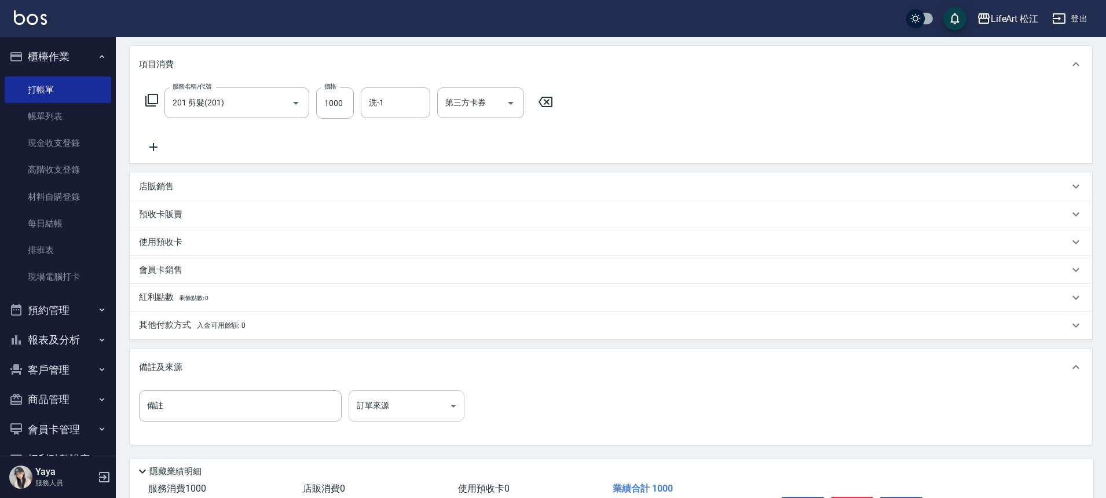
click at [440, 400] on body "LifeArt 松江 登出 櫃檯作業 打帳單 帳單列表 現金收支登錄 高階收支登錄 材料自購登錄 每日結帳 排班表 現場電腦打卡 預約管理 預約管理 單日預約…" at bounding box center [553, 213] width 1106 height 715
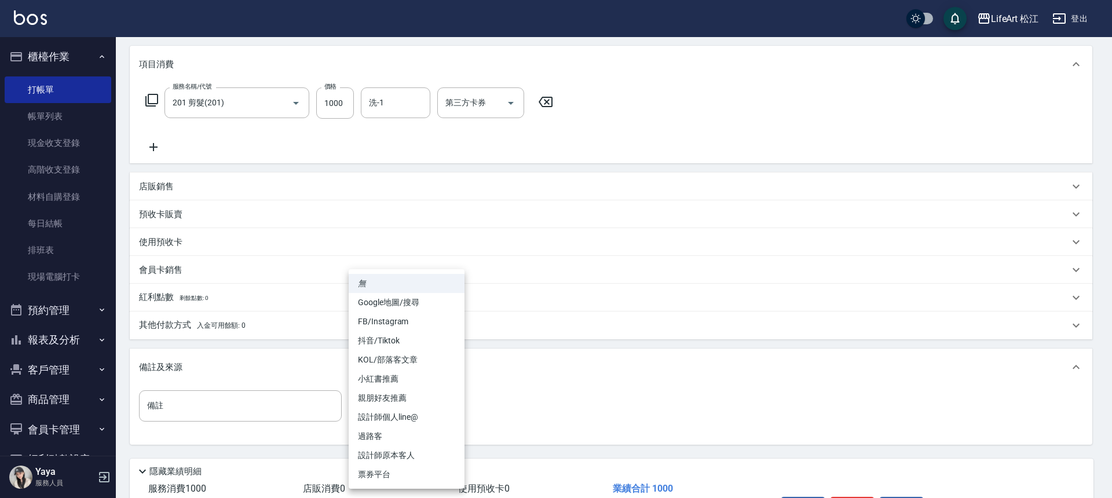
click at [419, 418] on li "設計師個人line@" at bounding box center [407, 417] width 116 height 19
type input "設計師個人line@"
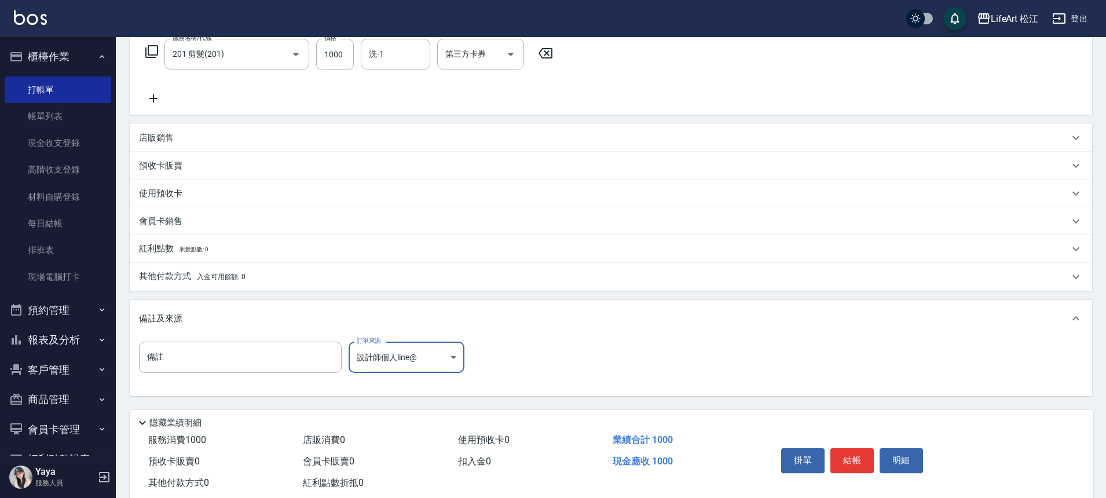
scroll to position [222, 0]
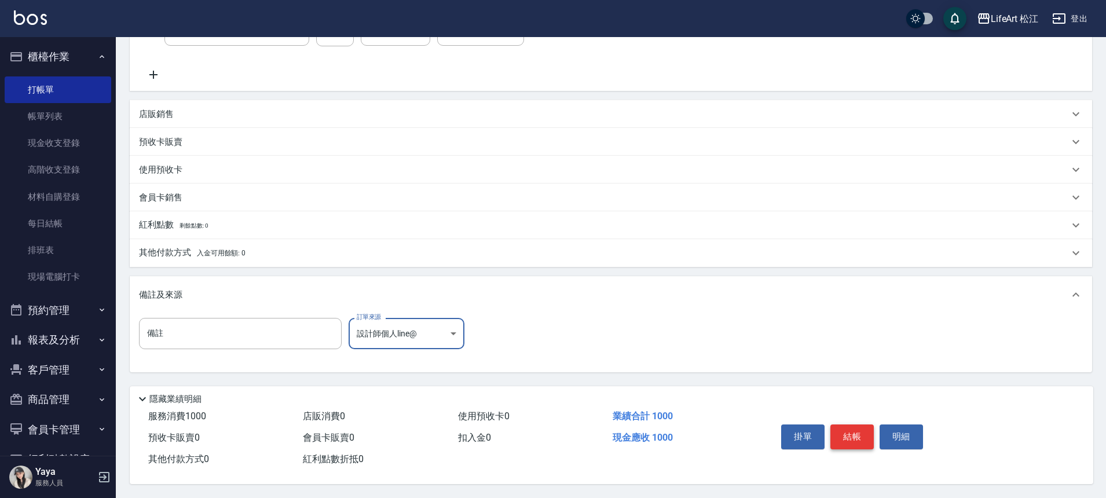
click at [857, 425] on button "結帳" at bounding box center [851, 436] width 43 height 24
